Goal: Transaction & Acquisition: Download file/media

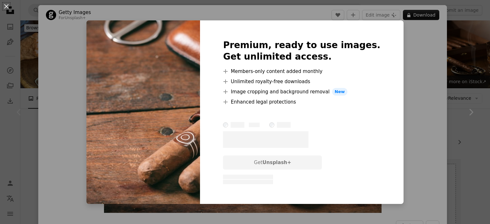
scroll to position [135, 0]
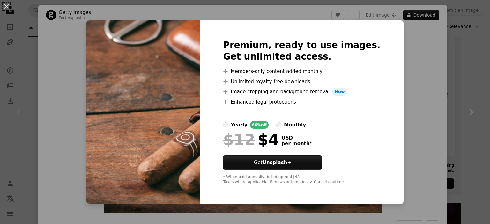
click at [482, 30] on div "An X shape Premium, ready to use images. Get unlimited access. A plus sign Memb…" at bounding box center [245, 112] width 490 height 224
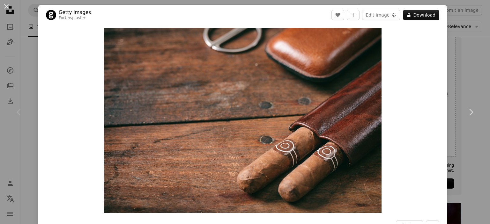
click at [470, 213] on div "An X shape Chevron left Chevron right Getty Images For Unsplash+ A heart A plus…" at bounding box center [245, 112] width 490 height 224
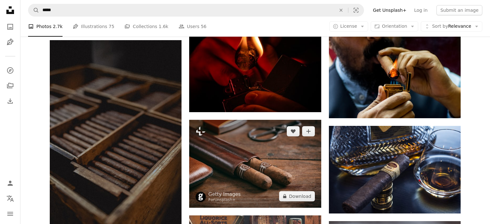
scroll to position [303, 0]
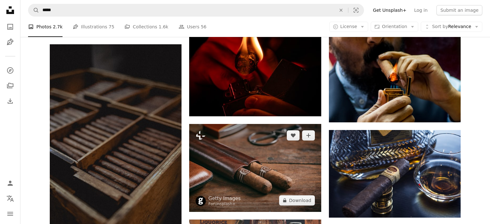
click at [226, 152] on img at bounding box center [255, 168] width 132 height 88
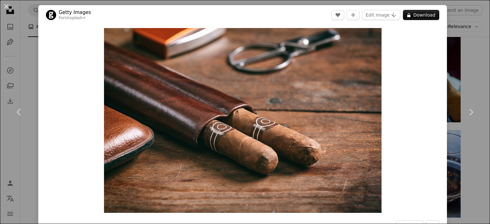
click at [480, 210] on div "An X shape Chevron left Chevron right Getty Images For Unsplash+ A heart A plus…" at bounding box center [245, 112] width 490 height 224
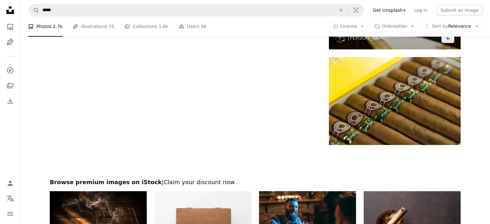
scroll to position [1111, 0]
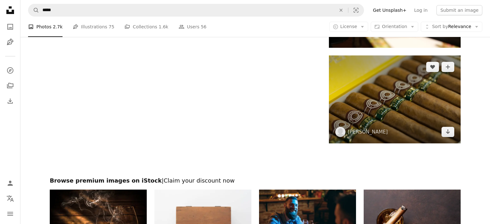
click at [369, 95] on img at bounding box center [395, 99] width 132 height 88
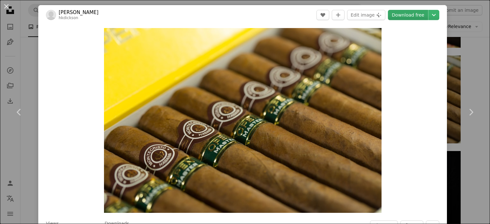
click at [421, 13] on link "Download free" at bounding box center [408, 15] width 40 height 10
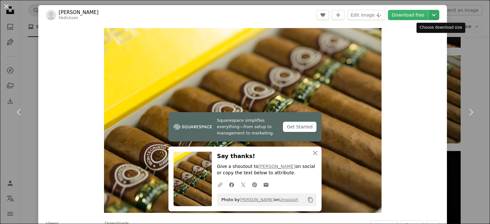
click at [435, 12] on icon "Chevron down" at bounding box center [433, 15] width 10 height 8
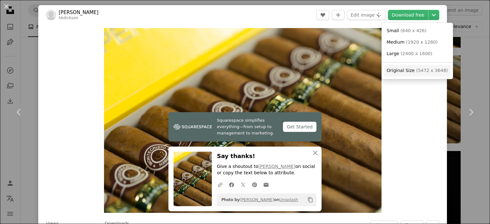
click at [406, 74] on span "Original Size ( 5472 x 3648 )" at bounding box center [416, 71] width 61 height 6
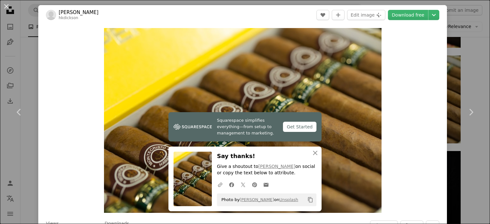
click at [478, 155] on div "An X shape Chevron left Chevron right Squarespace simplifies everything—from se…" at bounding box center [245, 112] width 490 height 224
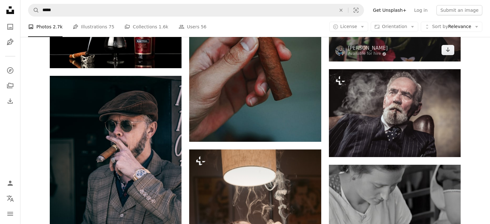
scroll to position [1548, 0]
